Goal: Transaction & Acquisition: Purchase product/service

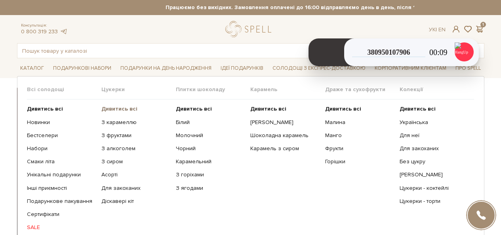
click at [129, 110] on b "Дивитись всі" at bounding box center [119, 108] width 36 height 7
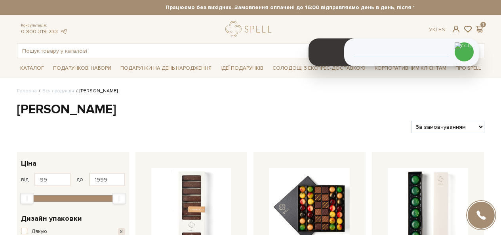
click at [439, 128] on select "За замовчуванням За Ціною (зростання) За Ціною (зменшення) Новинки За популярні…" at bounding box center [447, 127] width 72 height 12
select select "https://spellchocolate.com/our-productions/seti-cukerok/?sort=p.price&order=ASC"
click at [411, 121] on select "За замовчуванням За Ціною (зростання) За Ціною (зменшення) Новинки За популярні…" at bounding box center [447, 127] width 72 height 12
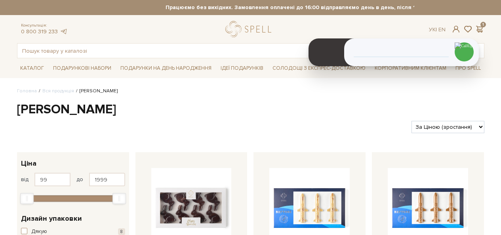
select select "https://spellchocolate.com/our-productions/seti-cukerok/?sort=p.price&order=DESC"
click at [411, 121] on select "За замовчуванням За Ціною (зростання) За Ціною (зменшення) Новинки За популярні…" at bounding box center [447, 127] width 72 height 12
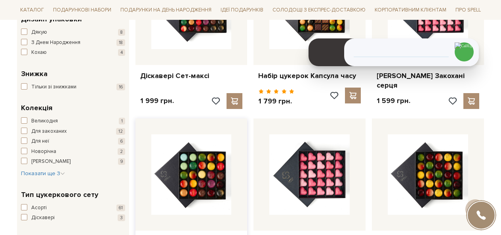
scroll to position [119, 0]
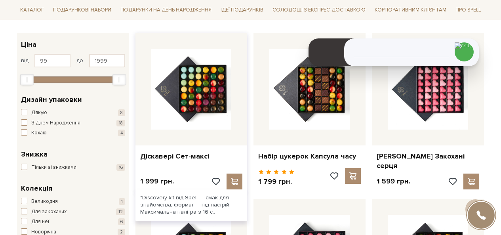
click at [168, 150] on div "Діскавері Сет-максі" at bounding box center [191, 154] width 112 height 19
click at [171, 157] on link "Діскавері Сет-максі" at bounding box center [191, 156] width 103 height 9
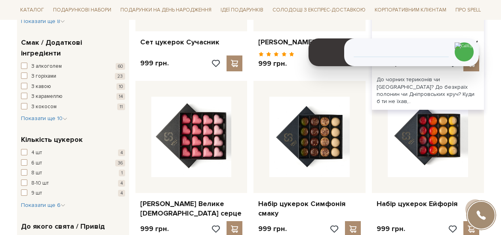
scroll to position [634, 0]
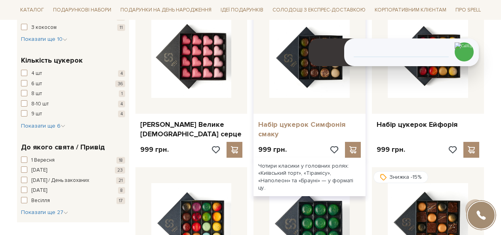
click at [304, 120] on link "Набір цукерок Симфонія смаку" at bounding box center [309, 129] width 103 height 19
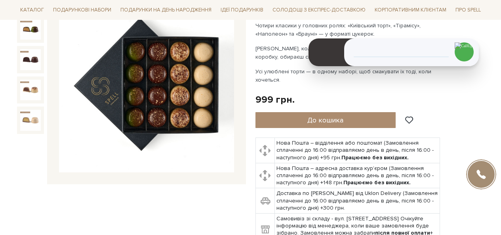
scroll to position [198, 0]
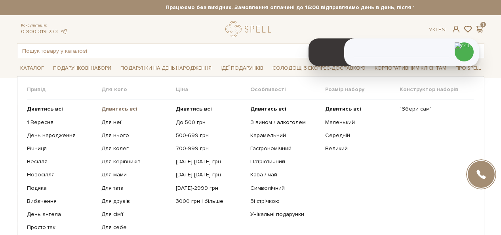
click at [121, 107] on b "Дивитись всі" at bounding box center [119, 108] width 36 height 7
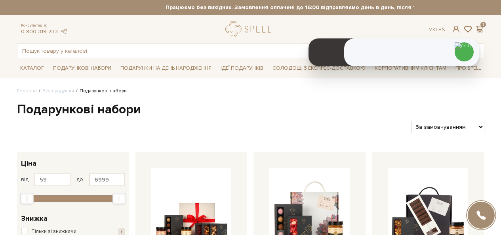
select select "[URL][DOMAIN_NAME]"
click at [411, 121] on select "За замовчуванням За Ціною (зростання) За Ціною (зменшення) Новинки За популярні…" at bounding box center [447, 127] width 72 height 12
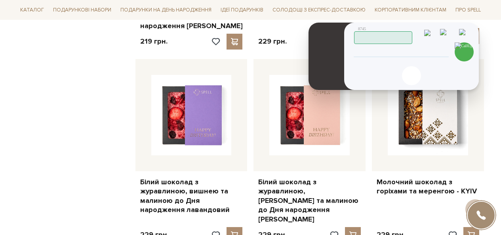
click at [467, 34] on img at bounding box center [464, 35] width 11 height 13
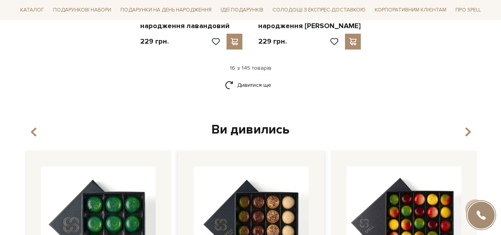
scroll to position [1148, 0]
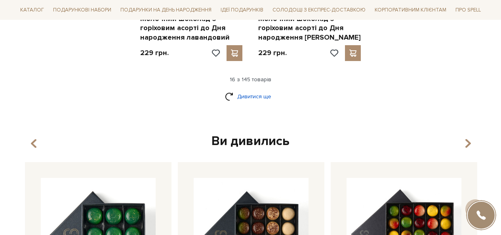
click at [247, 89] on link "Дивитися ще" at bounding box center [250, 96] width 51 height 14
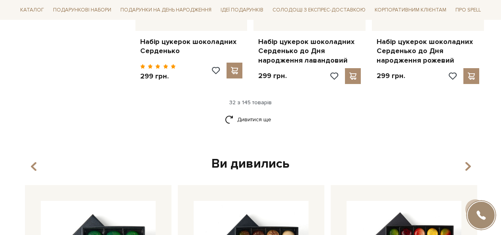
scroll to position [1980, 0]
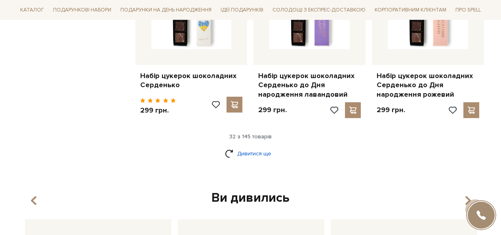
click at [253, 147] on link "Дивитися ще" at bounding box center [250, 154] width 51 height 14
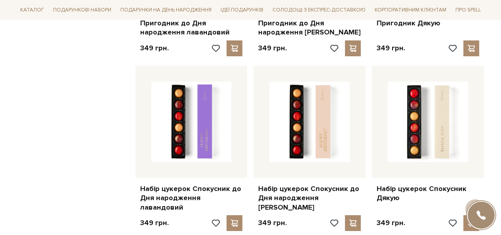
scroll to position [3009, 0]
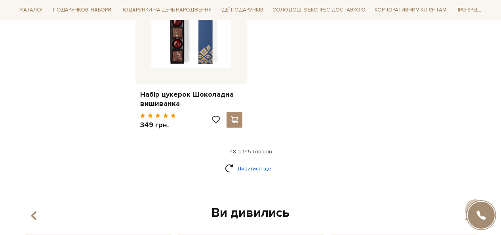
click at [268, 162] on link "Дивитися ще" at bounding box center [250, 169] width 51 height 14
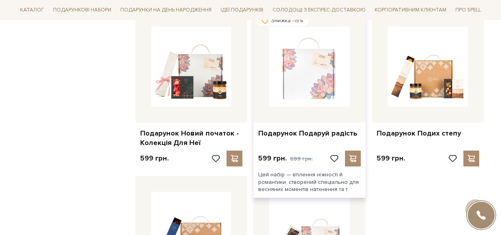
scroll to position [3762, 0]
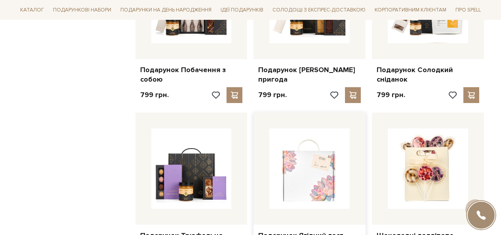
scroll to position [4712, 0]
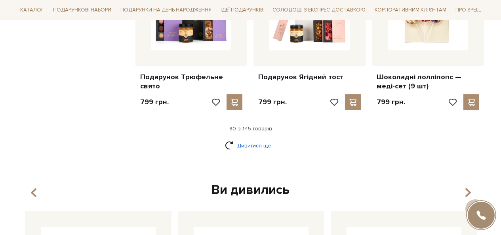
click at [263, 139] on link "Дивитися ще" at bounding box center [250, 146] width 51 height 14
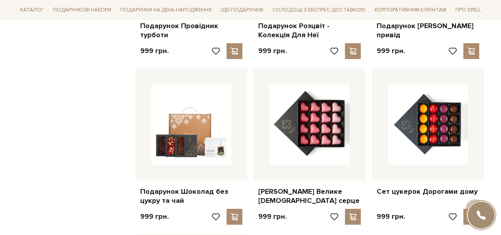
scroll to position [5544, 0]
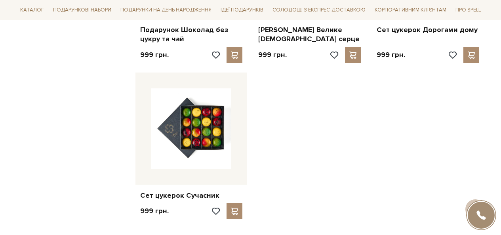
scroll to position [5623, 0]
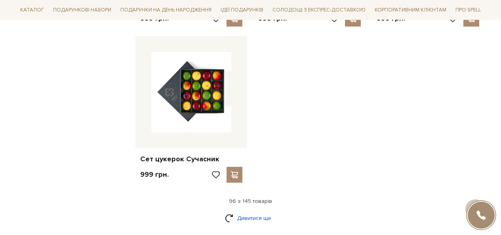
click at [253, 211] on link "Дивитися ще" at bounding box center [250, 218] width 51 height 14
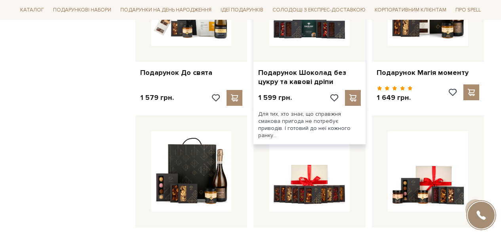
scroll to position [6217, 0]
